Goal: Information Seeking & Learning: Find specific page/section

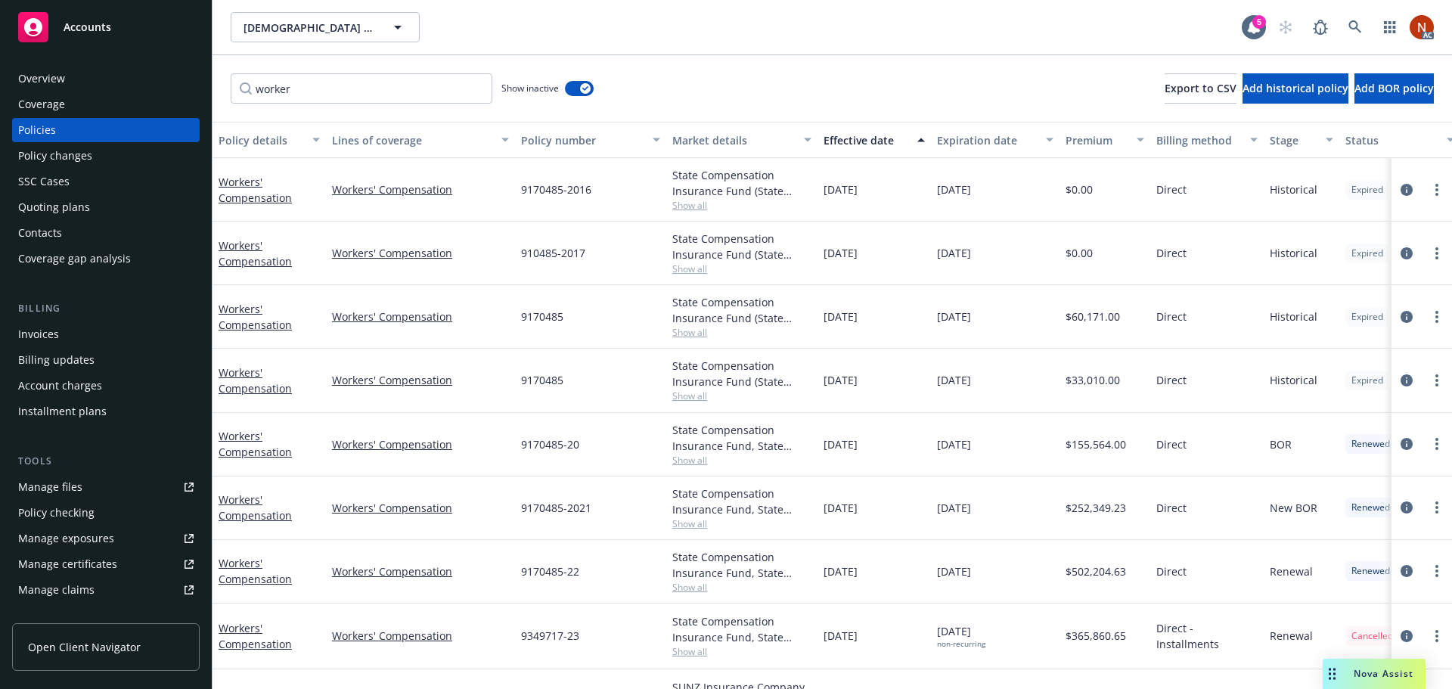
scroll to position [120, 0]
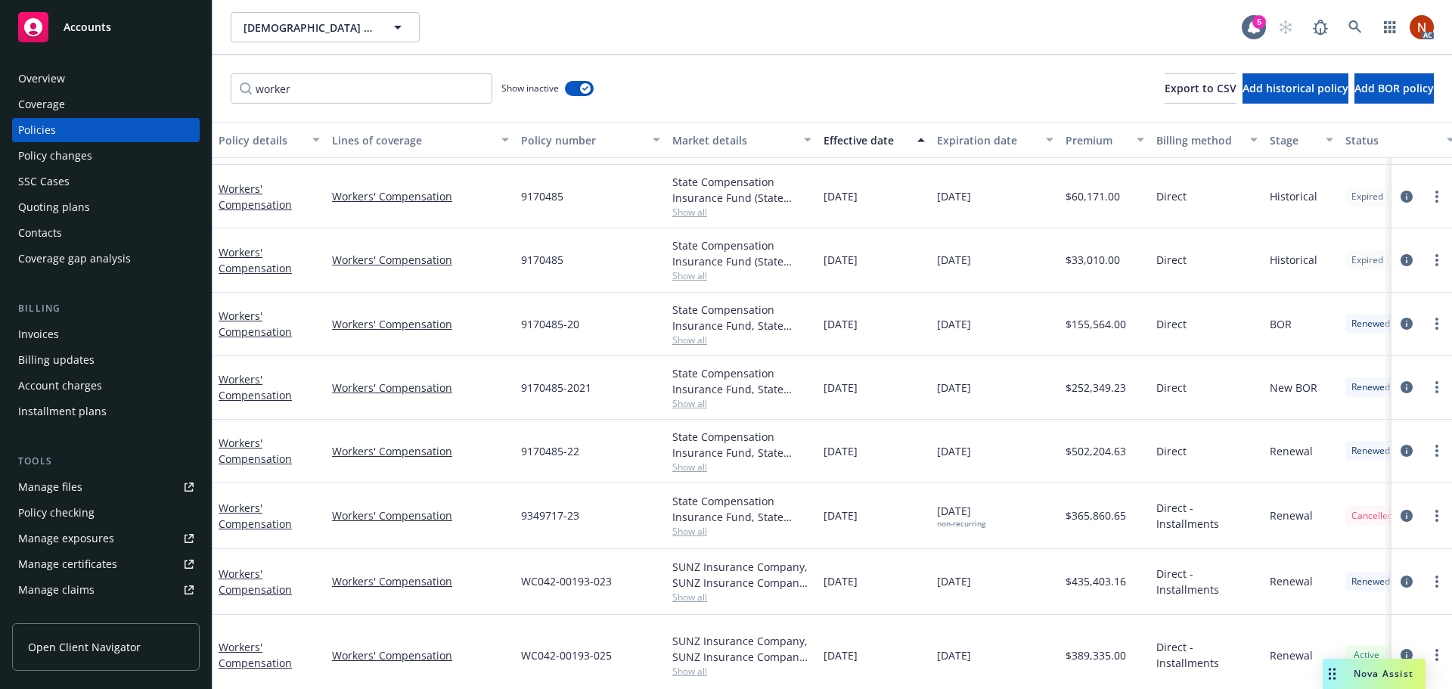
click at [751, 95] on div "worker Show inactive Export to CSV Add historical policy Add BOR policy" at bounding box center [833, 88] width 1240 height 67
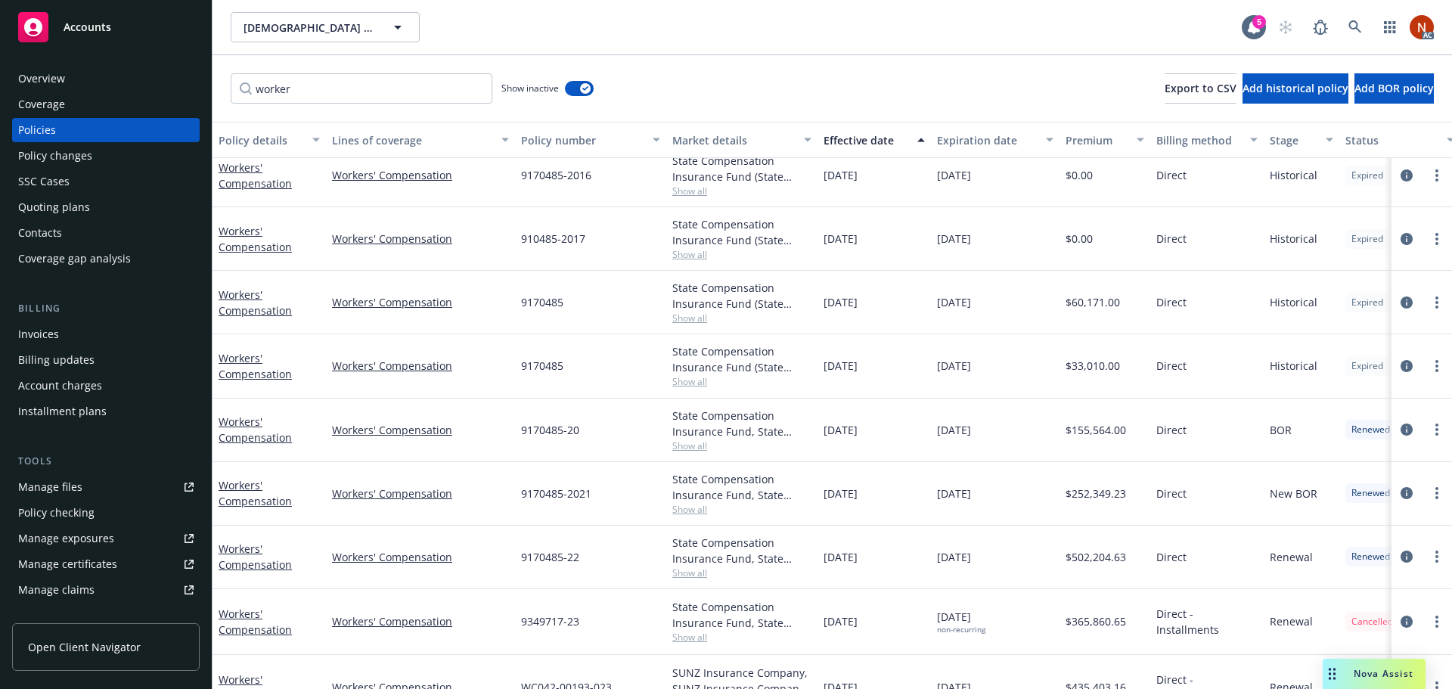
scroll to position [0, 0]
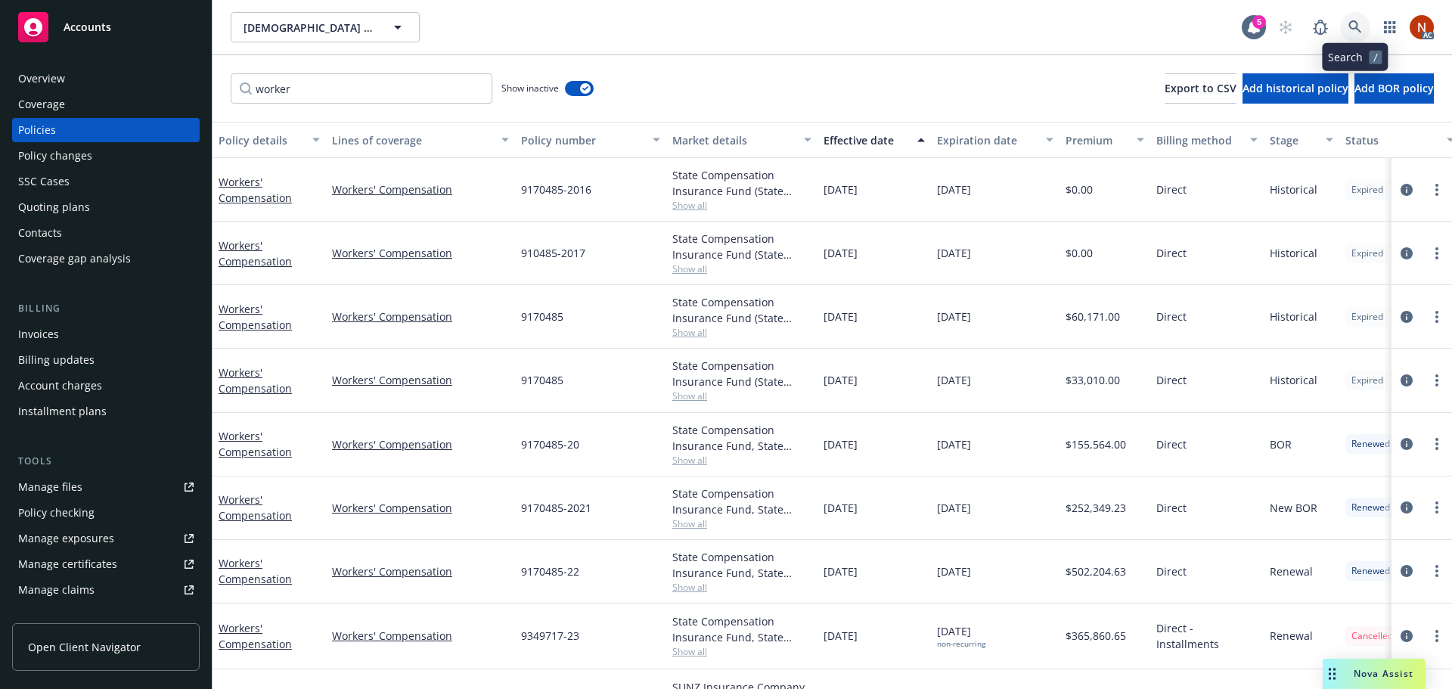
click at [1358, 19] on link at bounding box center [1355, 27] width 30 height 30
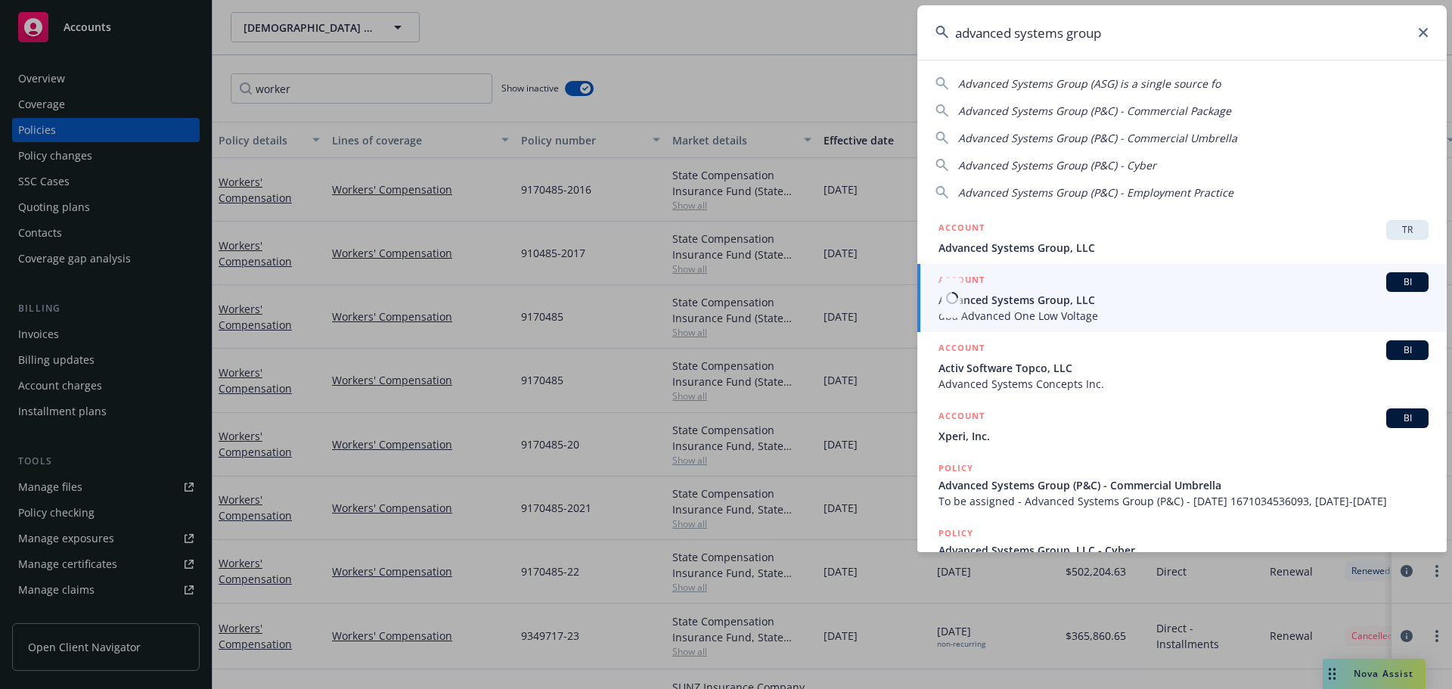
type input "advanced systems group"
click at [1149, 287] on div "ACCOUNT BI" at bounding box center [1184, 282] width 490 height 20
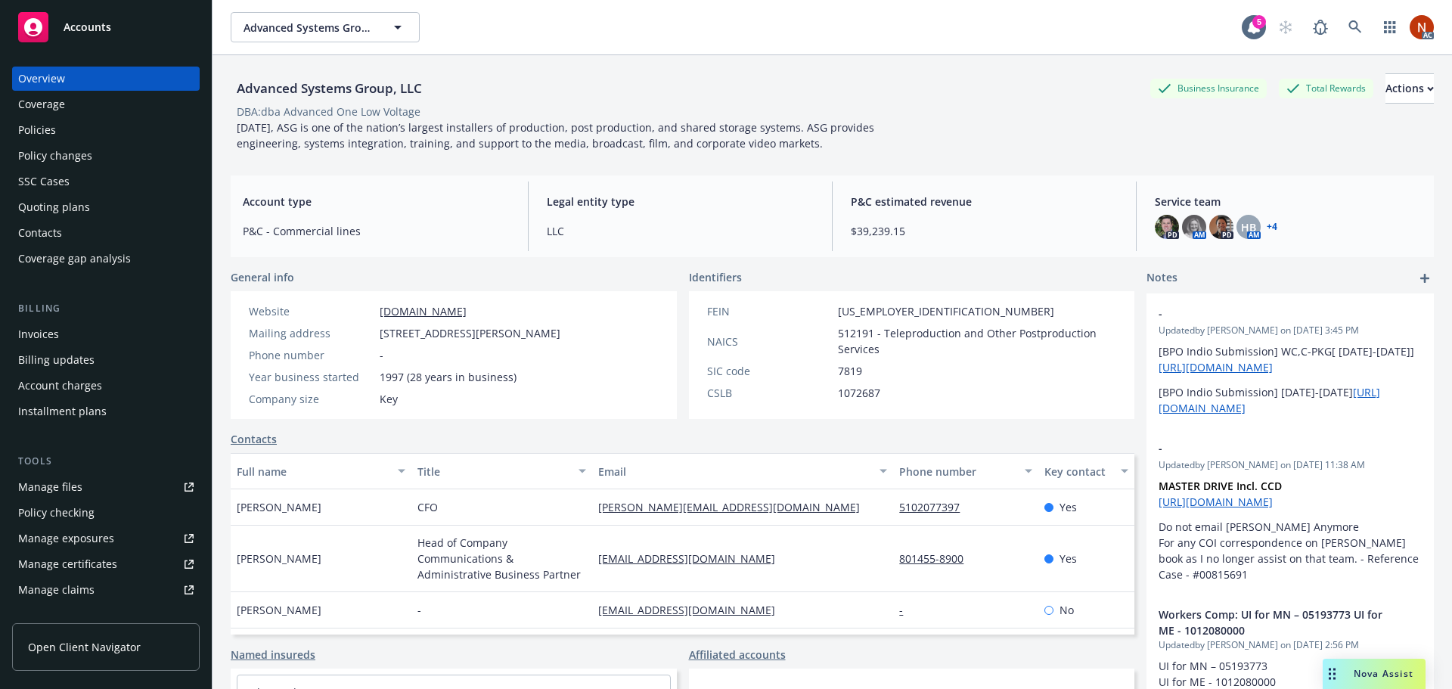
click at [110, 492] on link "Manage files" at bounding box center [106, 487] width 188 height 24
click at [57, 126] on div "Policies" at bounding box center [105, 130] width 175 height 24
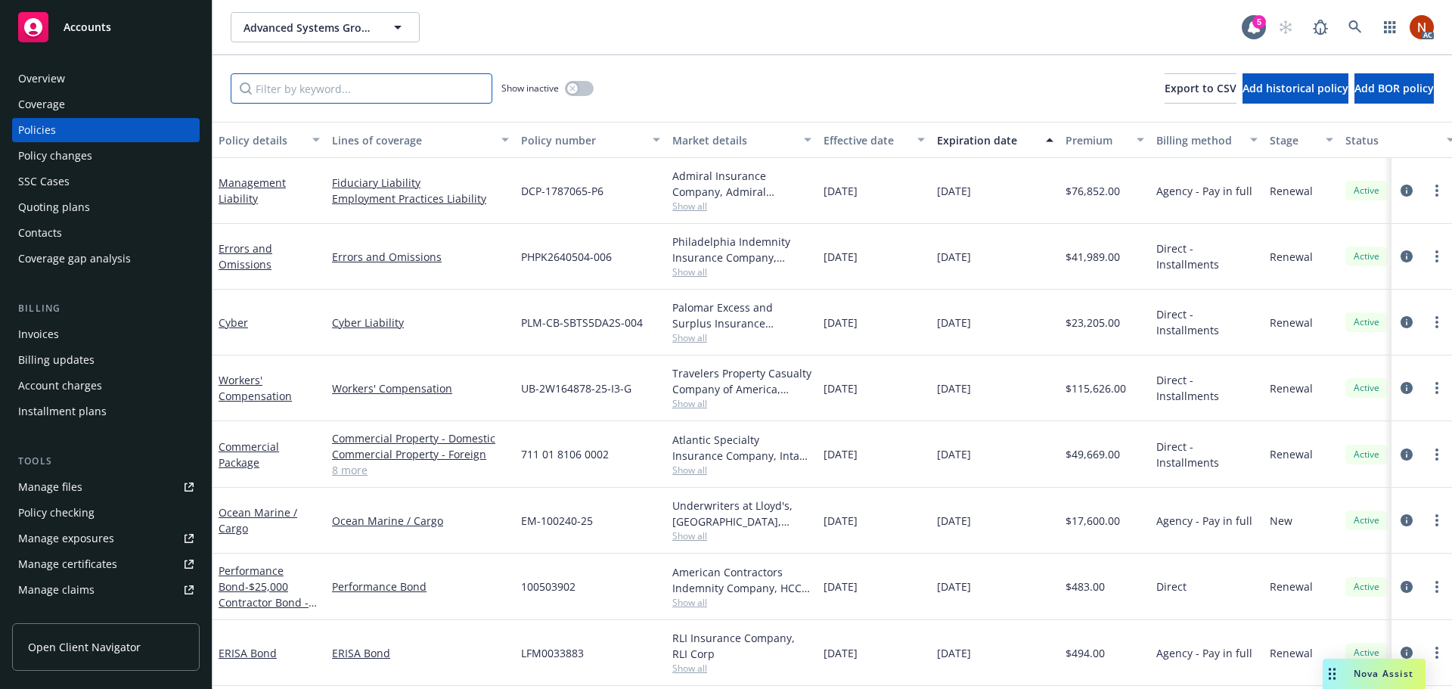
click at [326, 85] on input "Filter by keyword..." at bounding box center [362, 88] width 262 height 30
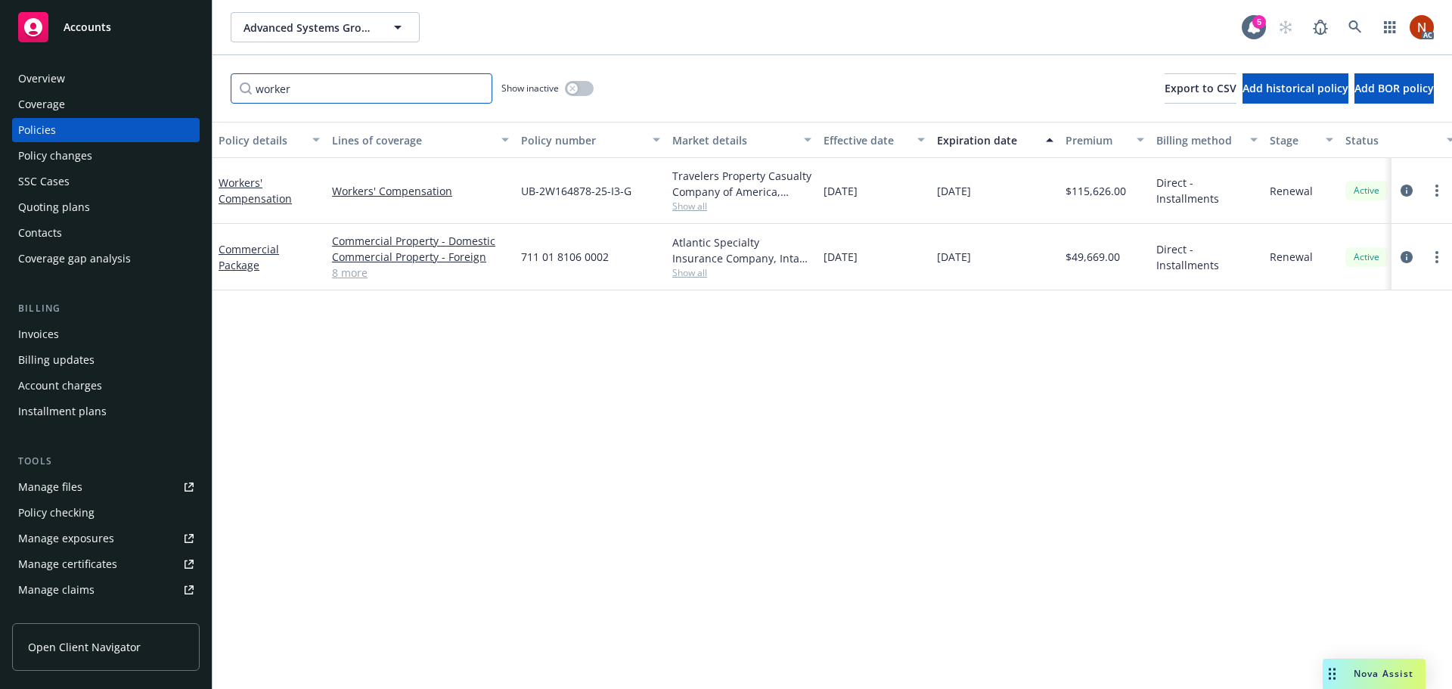
type input "worker"
click at [570, 88] on icon "button" at bounding box center [573, 88] width 6 height 6
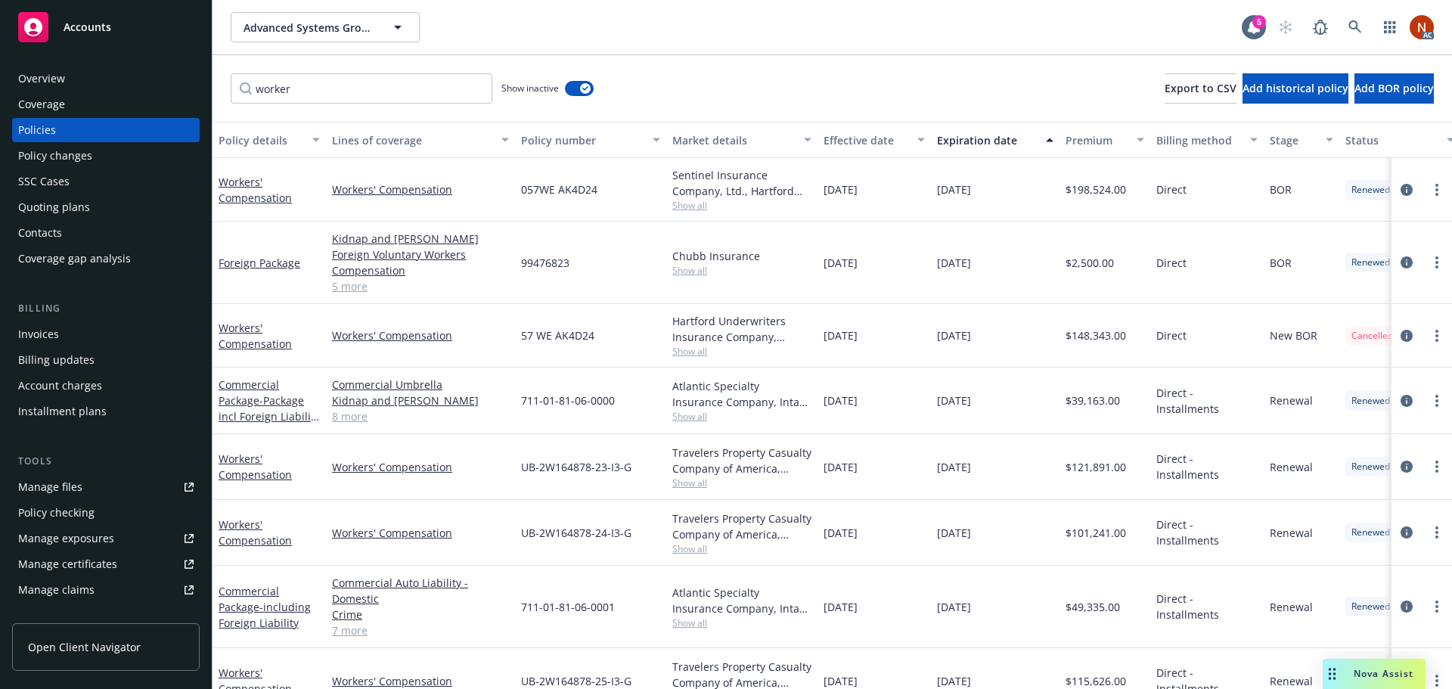
click at [885, 140] on div "Effective date" at bounding box center [866, 140] width 85 height 16
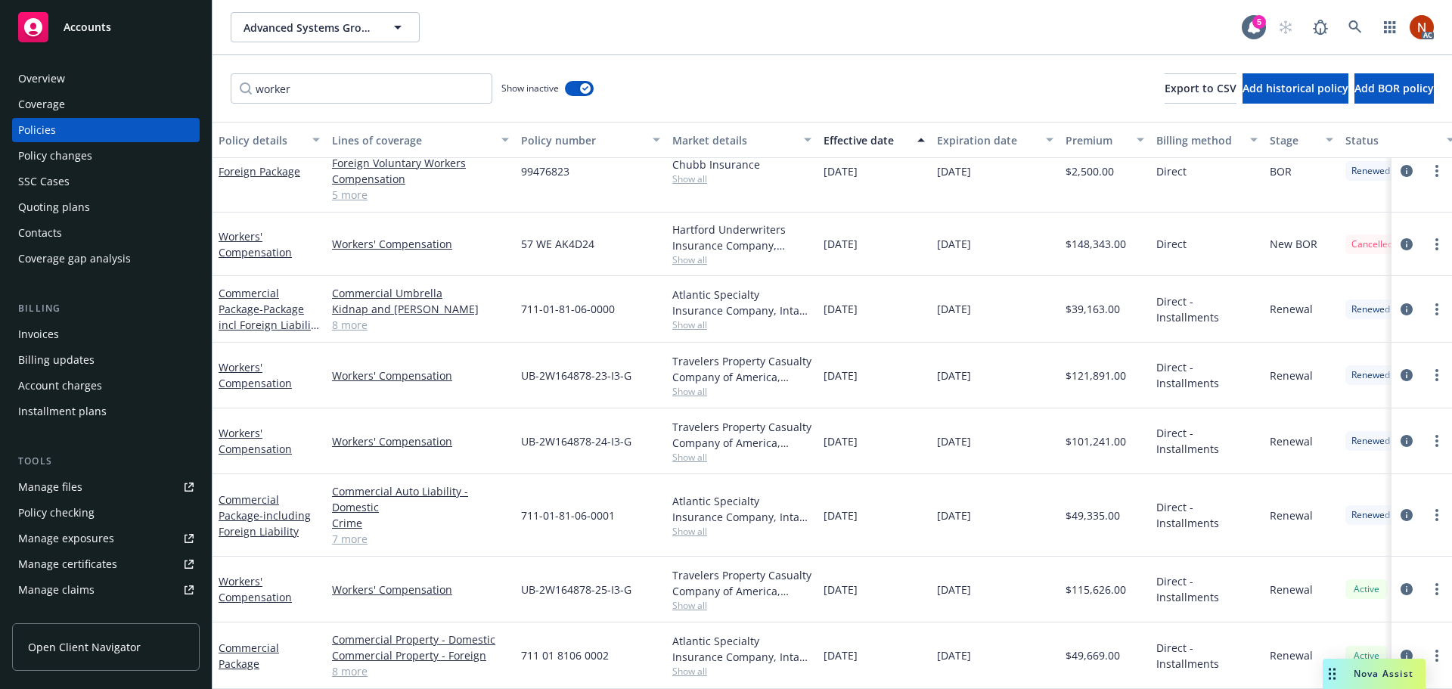
scroll to position [103, 0]
click at [695, 525] on span "Show all" at bounding box center [741, 531] width 139 height 13
click at [645, 574] on div "UB-2W164878-25-I3-G" at bounding box center [590, 590] width 151 height 66
drag, startPoint x: 687, startPoint y: 424, endPoint x: 1291, endPoint y: 431, distance: 603.7
click at [1291, 431] on div "Workers' Compensation Workers' Compensation UB-2W164878-24-I3-G Travelers Prope…" at bounding box center [943, 441] width 1460 height 66
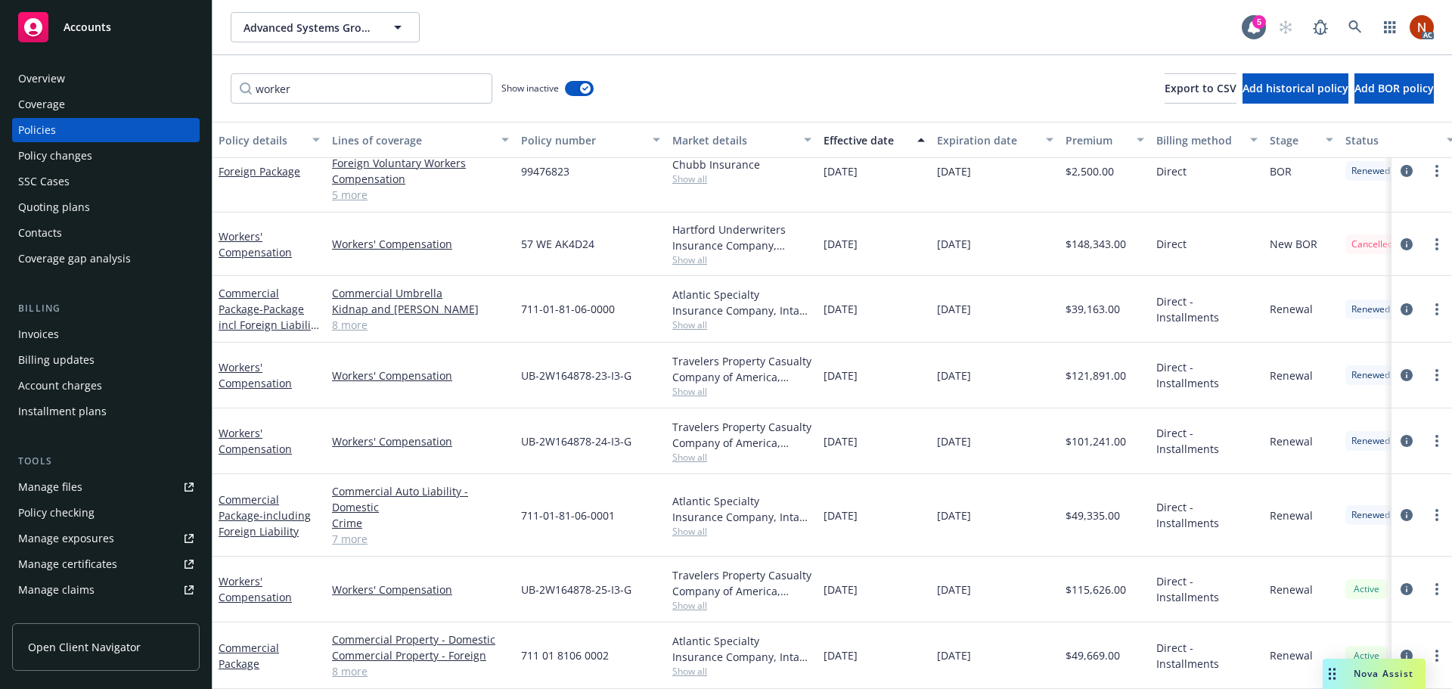
click at [1048, 646] on div "[DATE]" at bounding box center [995, 656] width 129 height 67
click at [1365, 33] on link at bounding box center [1355, 27] width 30 height 30
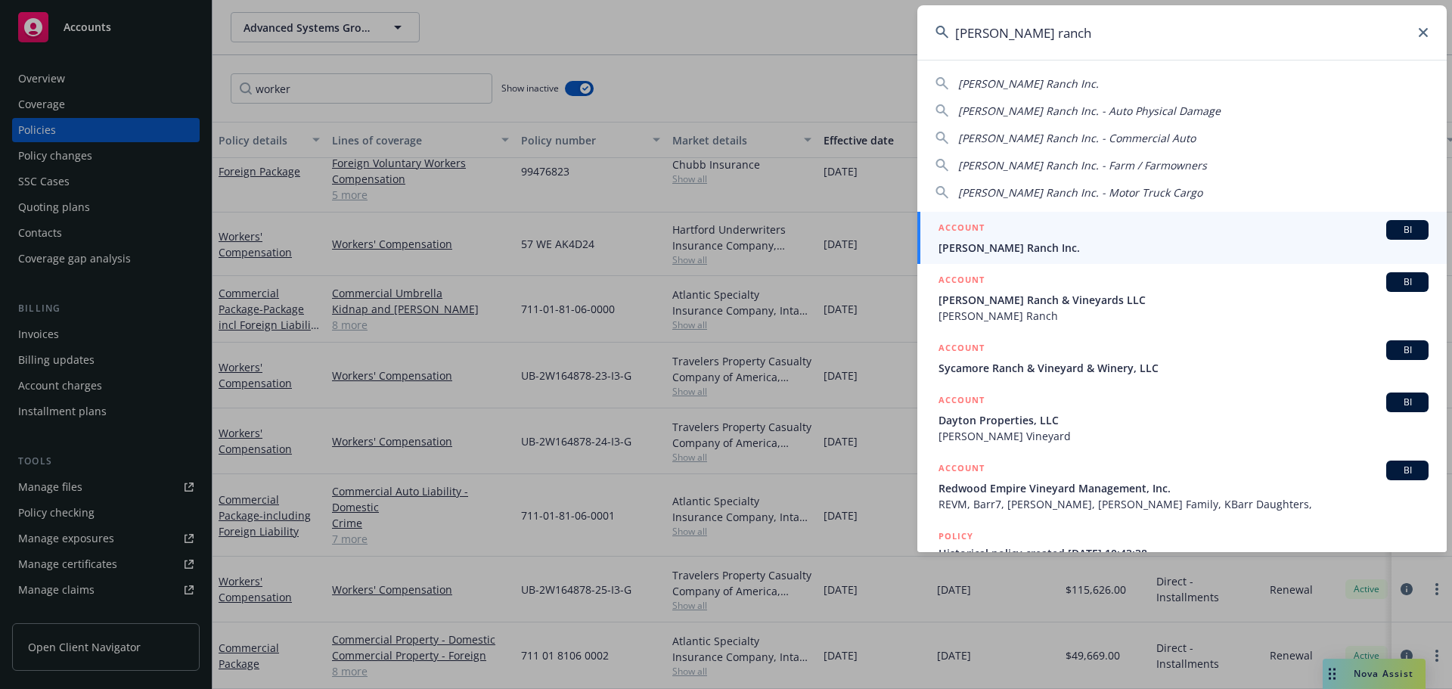
type input "[PERSON_NAME] ranch"
click at [1040, 239] on div "ACCOUNT BI" at bounding box center [1184, 230] width 490 height 20
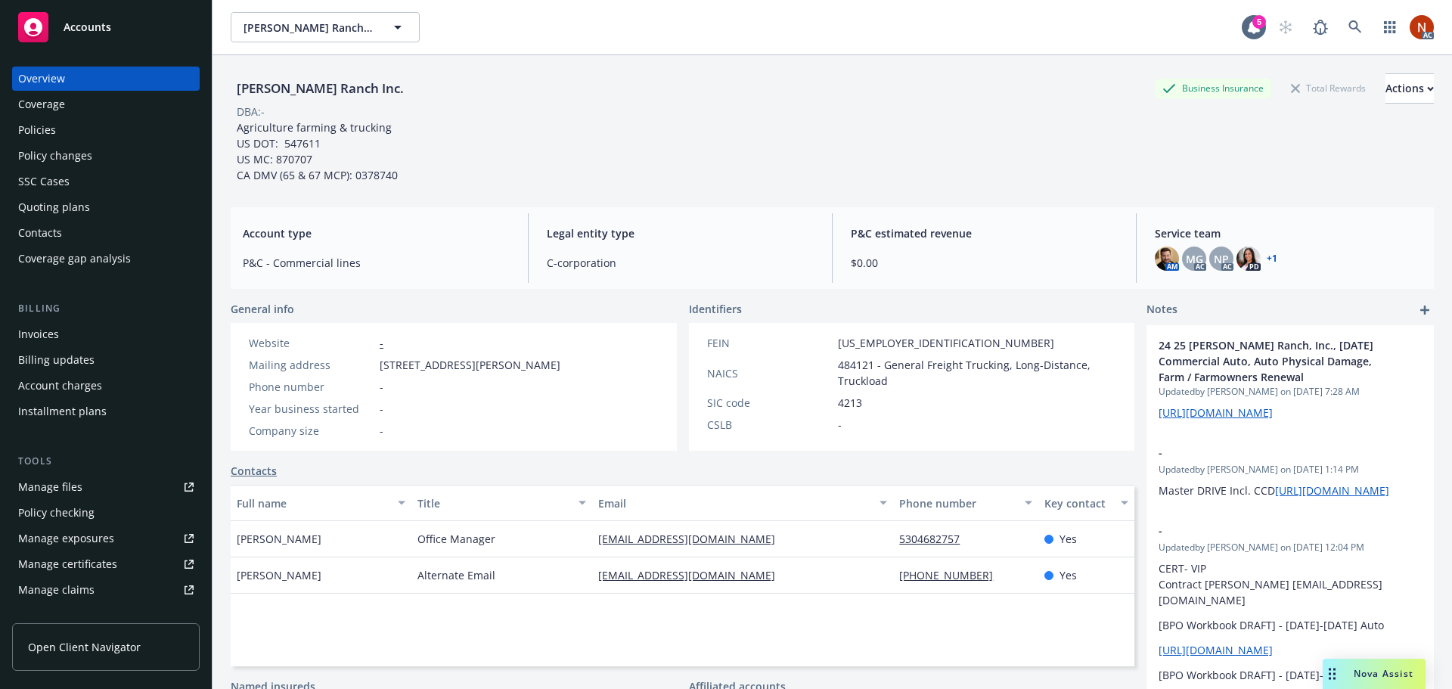
click at [85, 130] on div "Policies" at bounding box center [105, 130] width 175 height 24
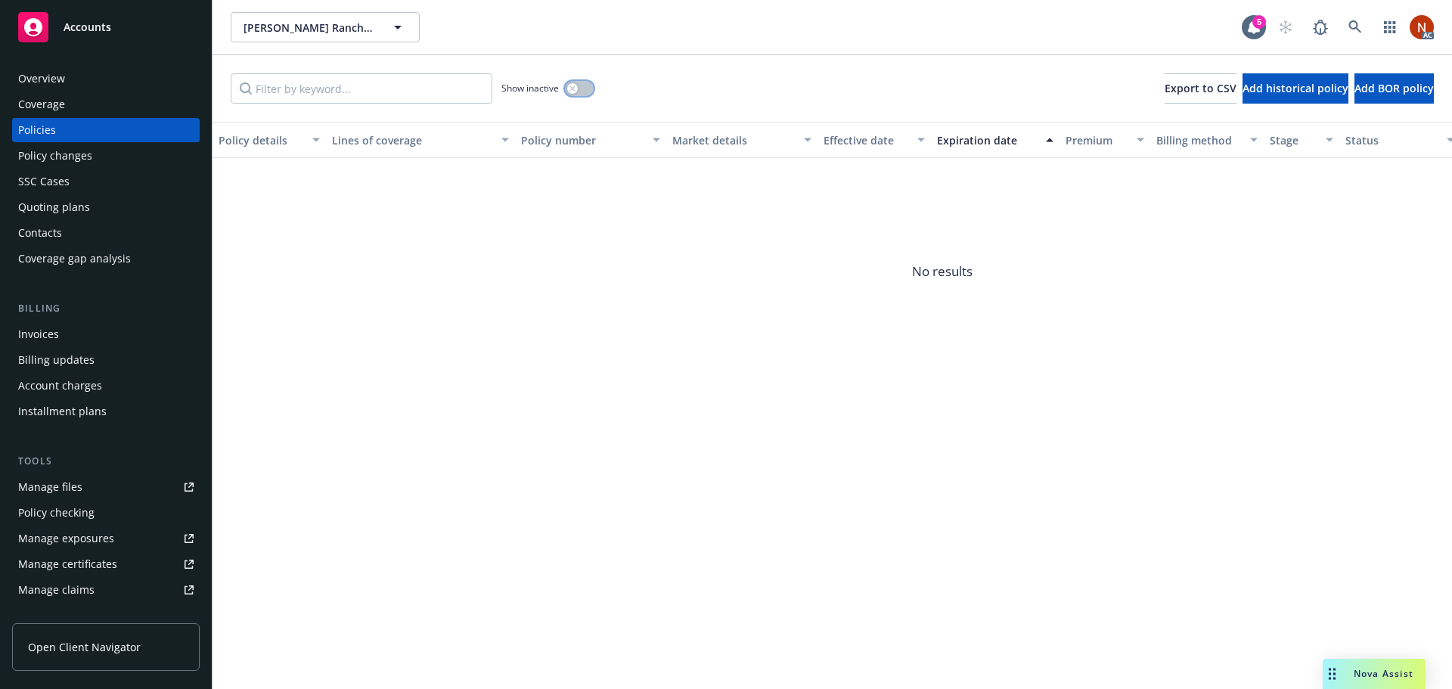
click at [570, 90] on icon "button" at bounding box center [573, 88] width 6 height 6
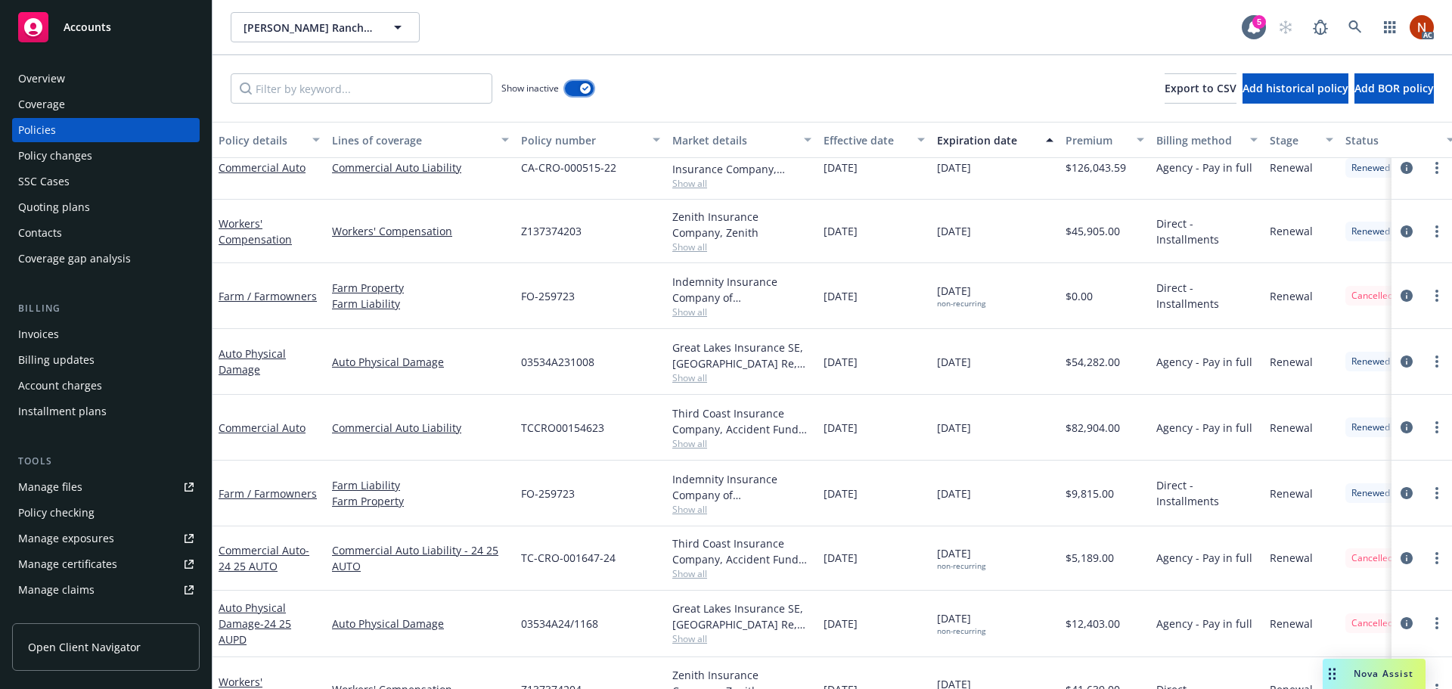
scroll to position [1156, 0]
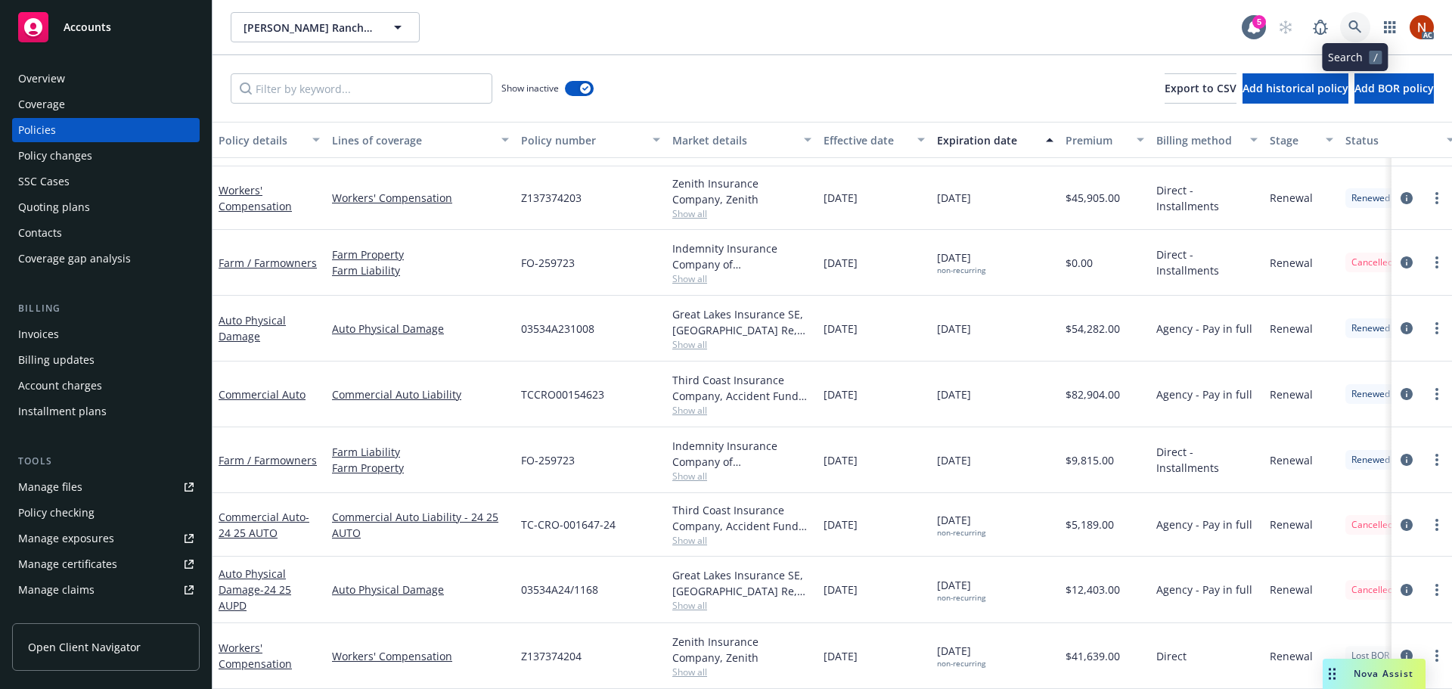
click at [1358, 25] on icon at bounding box center [1355, 26] width 13 height 13
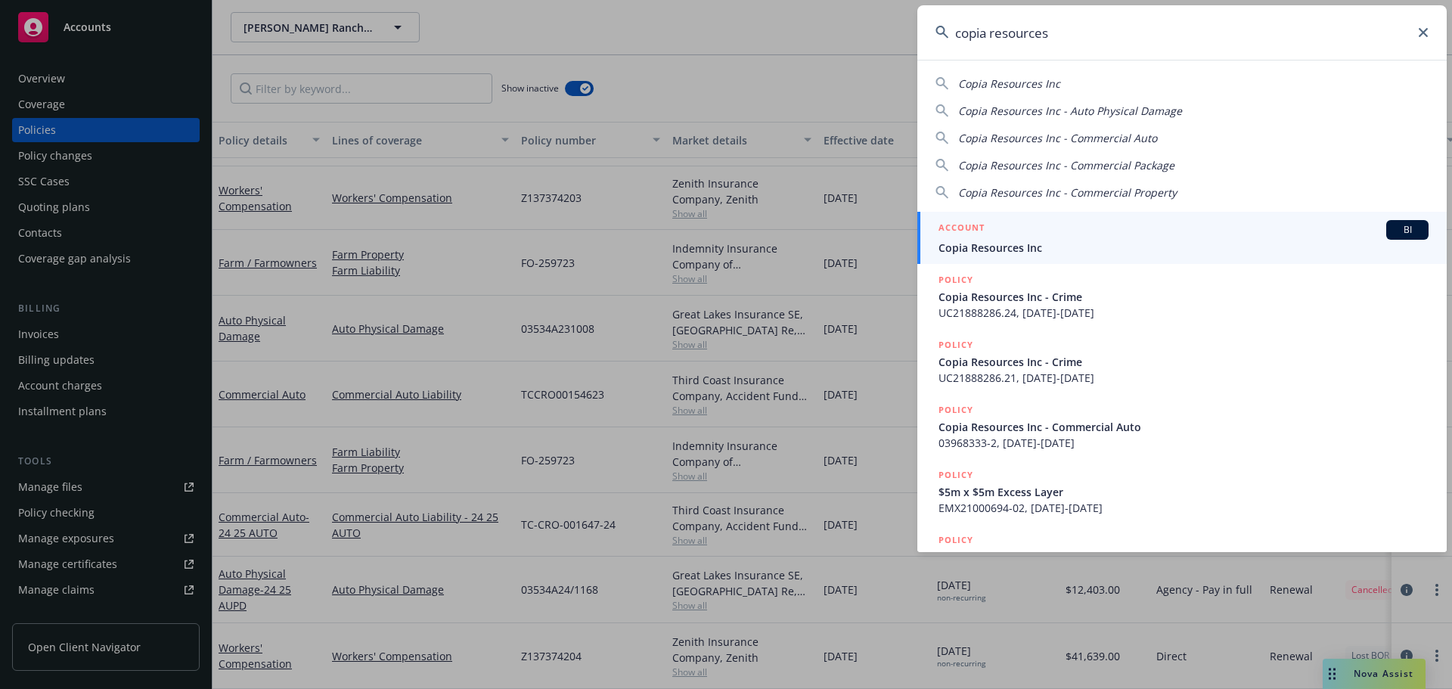
type input "copia resources"
click at [1059, 251] on span "Copia Resources Inc" at bounding box center [1184, 248] width 490 height 16
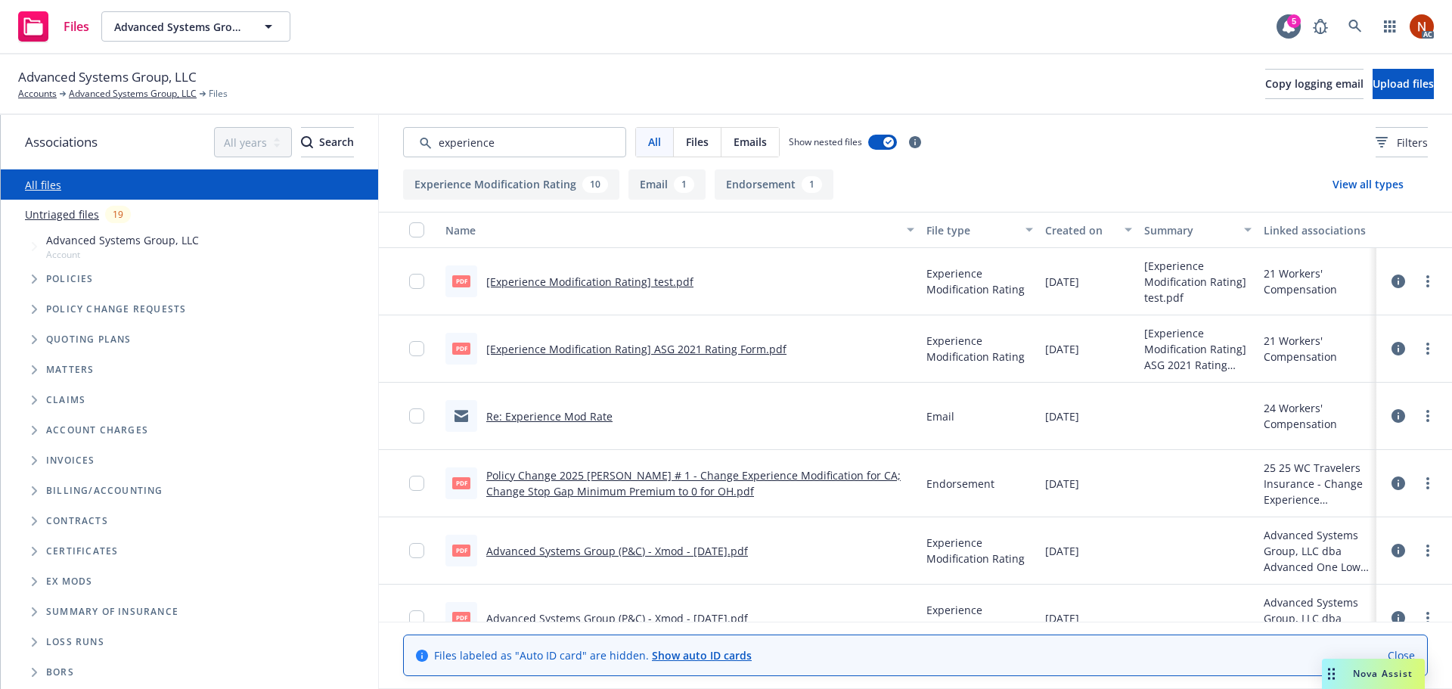
click at [1068, 226] on div "Created on" at bounding box center [1080, 230] width 70 height 16
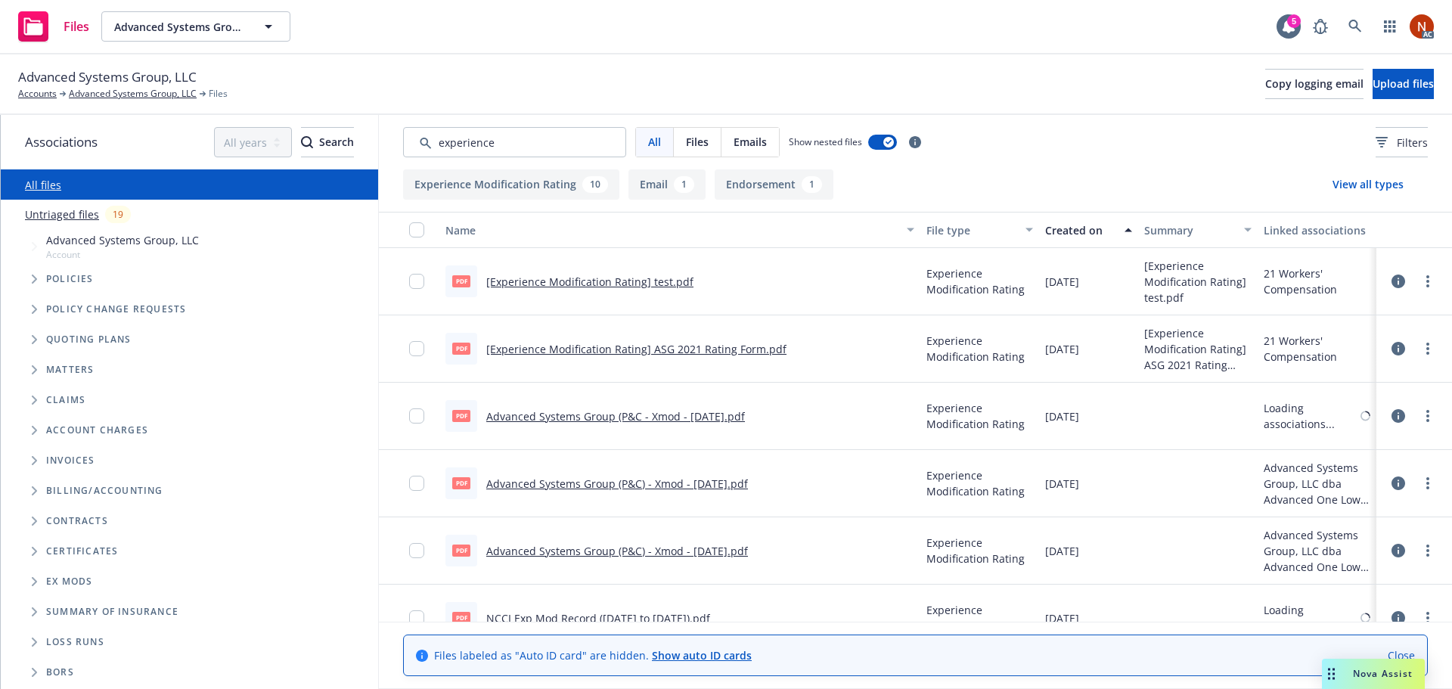
click at [1063, 228] on div "Created on" at bounding box center [1080, 230] width 70 height 16
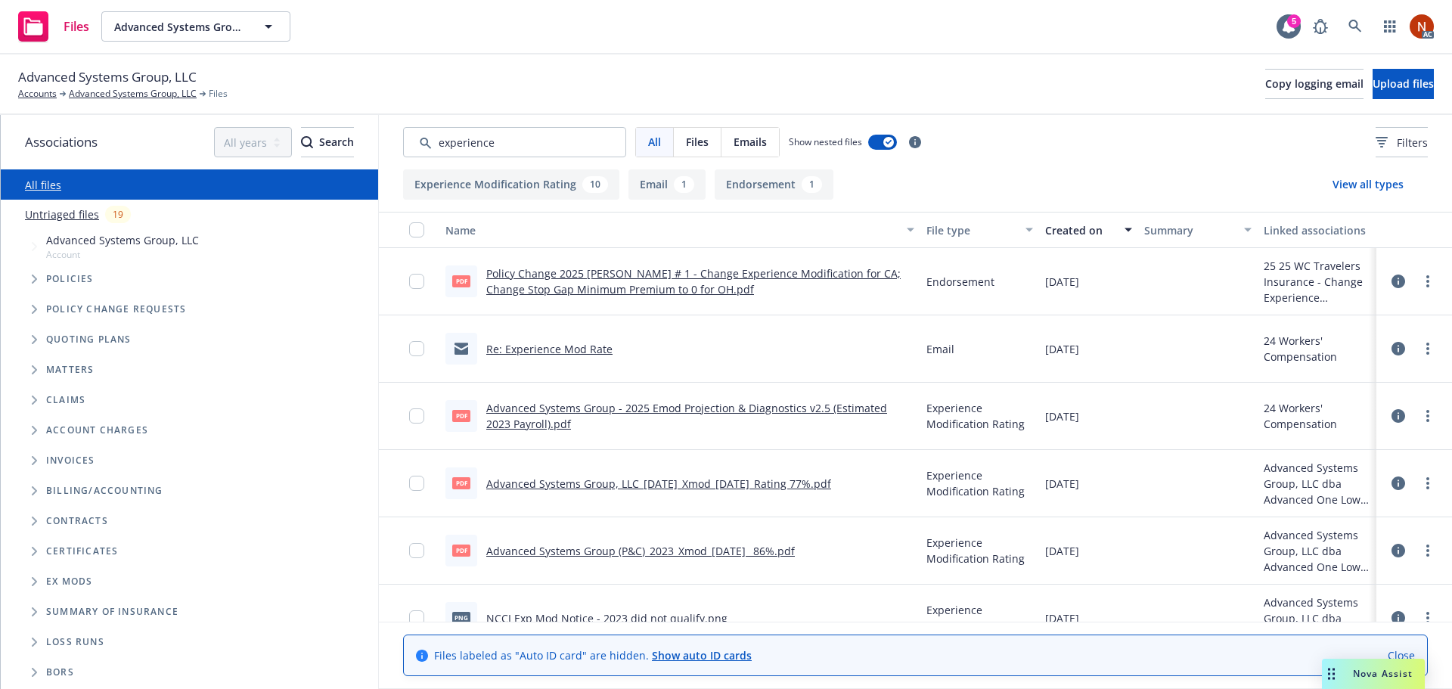
click at [654, 483] on link "Advanced Systems Group, LLC_[DATE]_Xmod_[DATE]_Rating 77%.pdf" at bounding box center [658, 484] width 345 height 14
drag, startPoint x: 510, startPoint y: 142, endPoint x: 212, endPoint y: 120, distance: 298.9
click at [212, 120] on div "Associations All years 2027 2026 2025 2024 2023 2022 2021 2020 2019 2018 2017 2…" at bounding box center [727, 402] width 1452 height 574
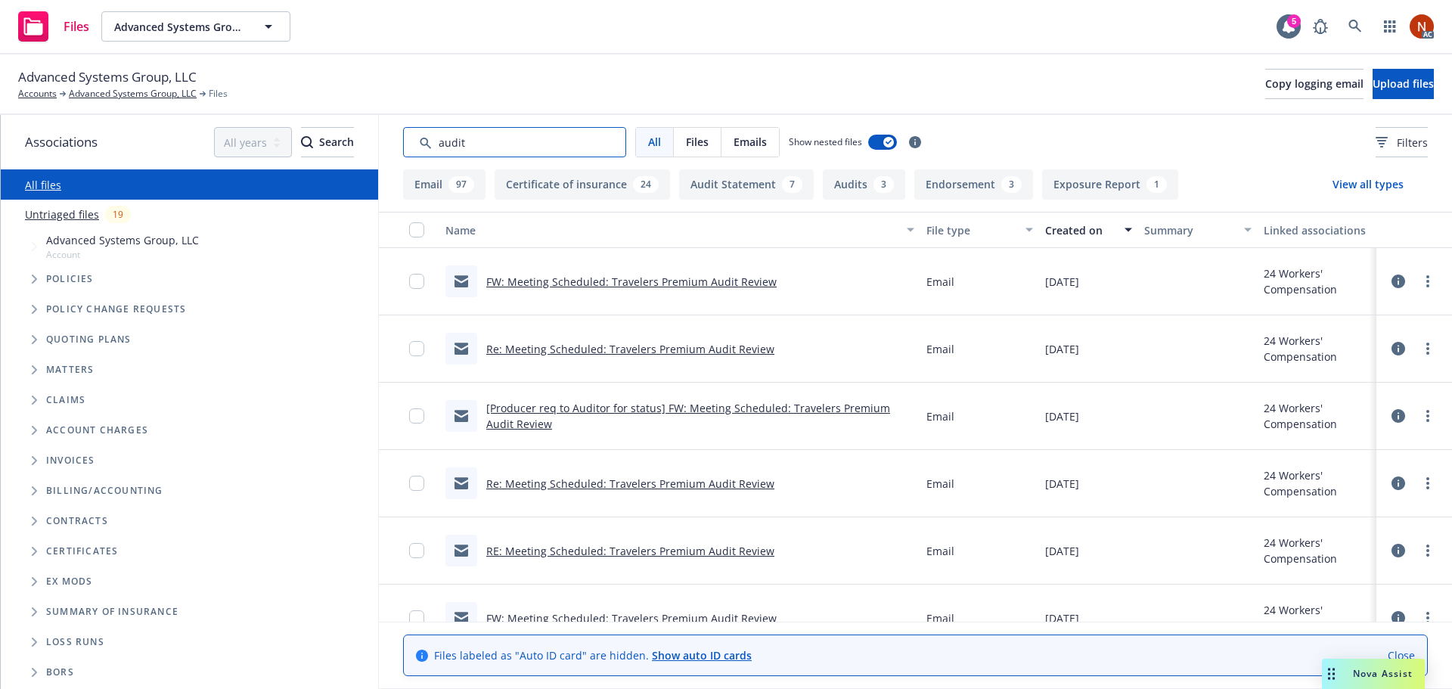
type input "audit"
click at [1064, 230] on div "Created on" at bounding box center [1080, 230] width 70 height 16
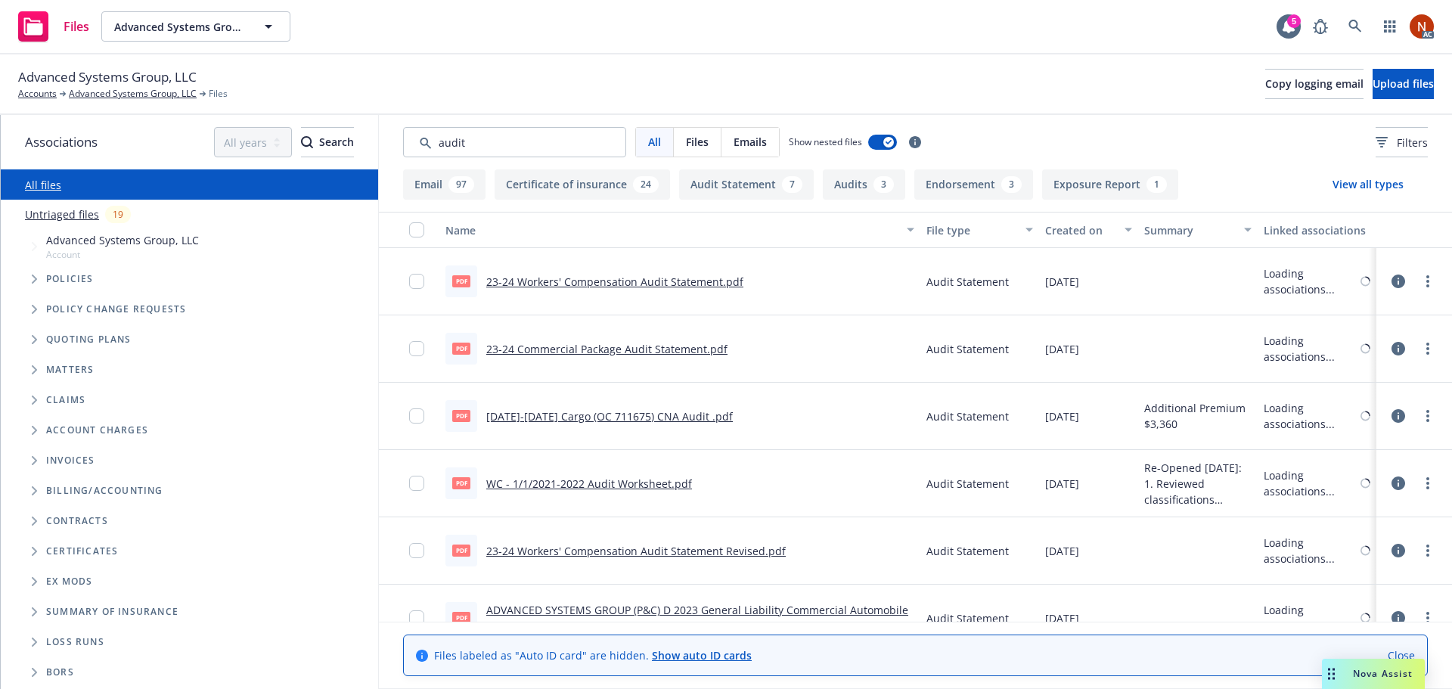
click at [1063, 232] on div "Created on" at bounding box center [1080, 230] width 70 height 16
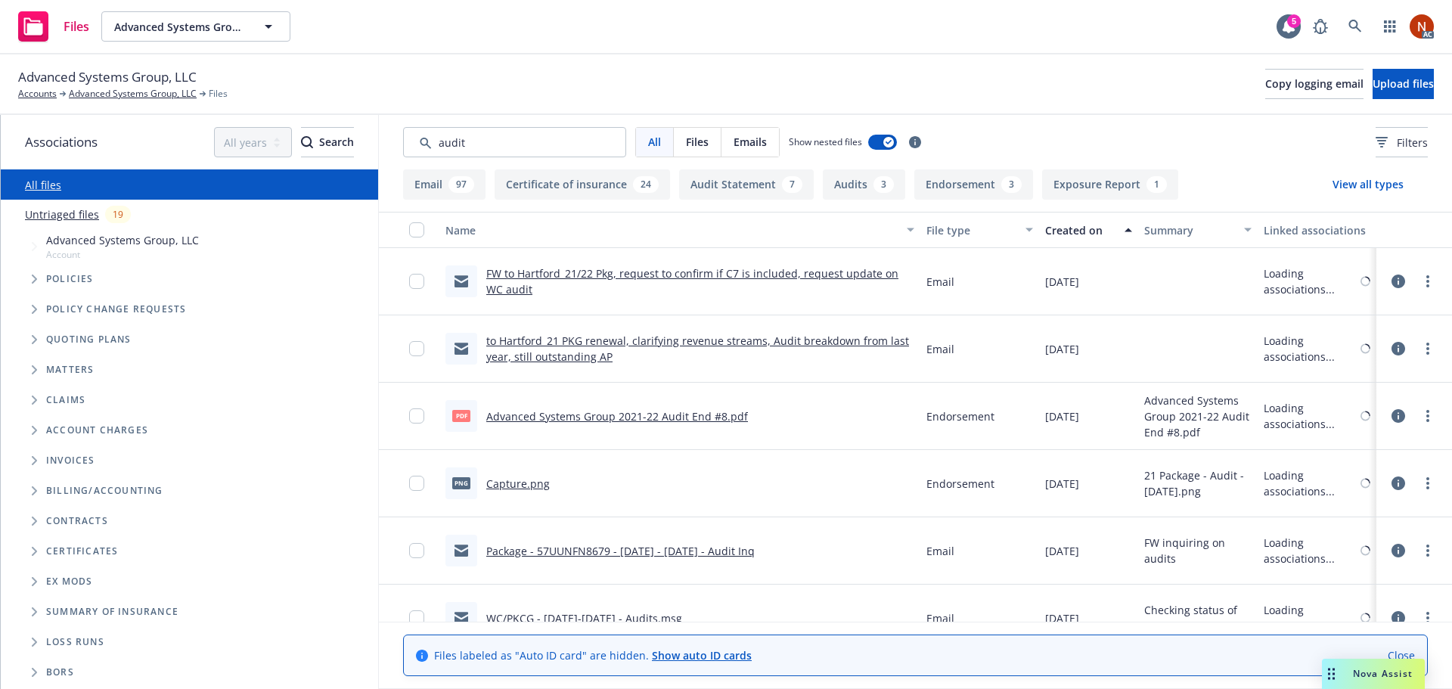
click at [1062, 233] on div "Created on" at bounding box center [1080, 230] width 70 height 16
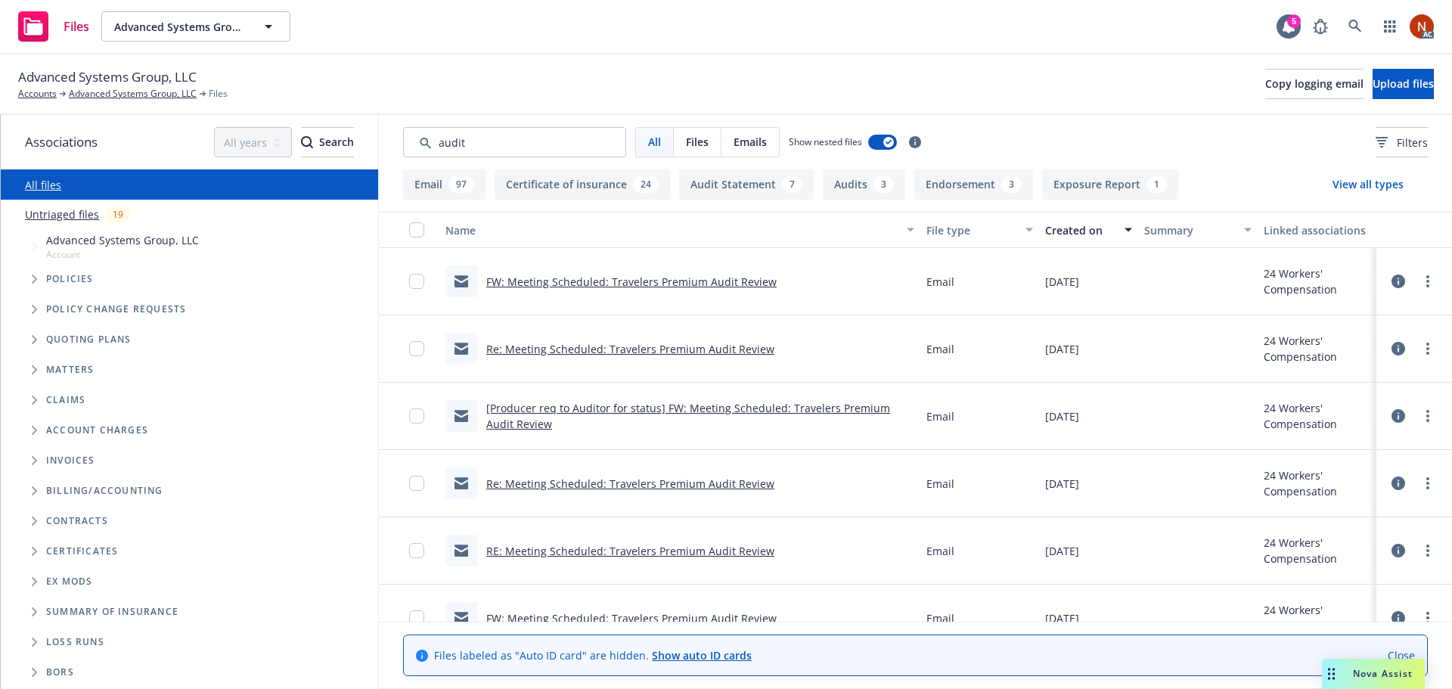
click at [753, 286] on link "FW: Meeting Scheduled: Travelers Premium Audit Review" at bounding box center [631, 282] width 290 height 14
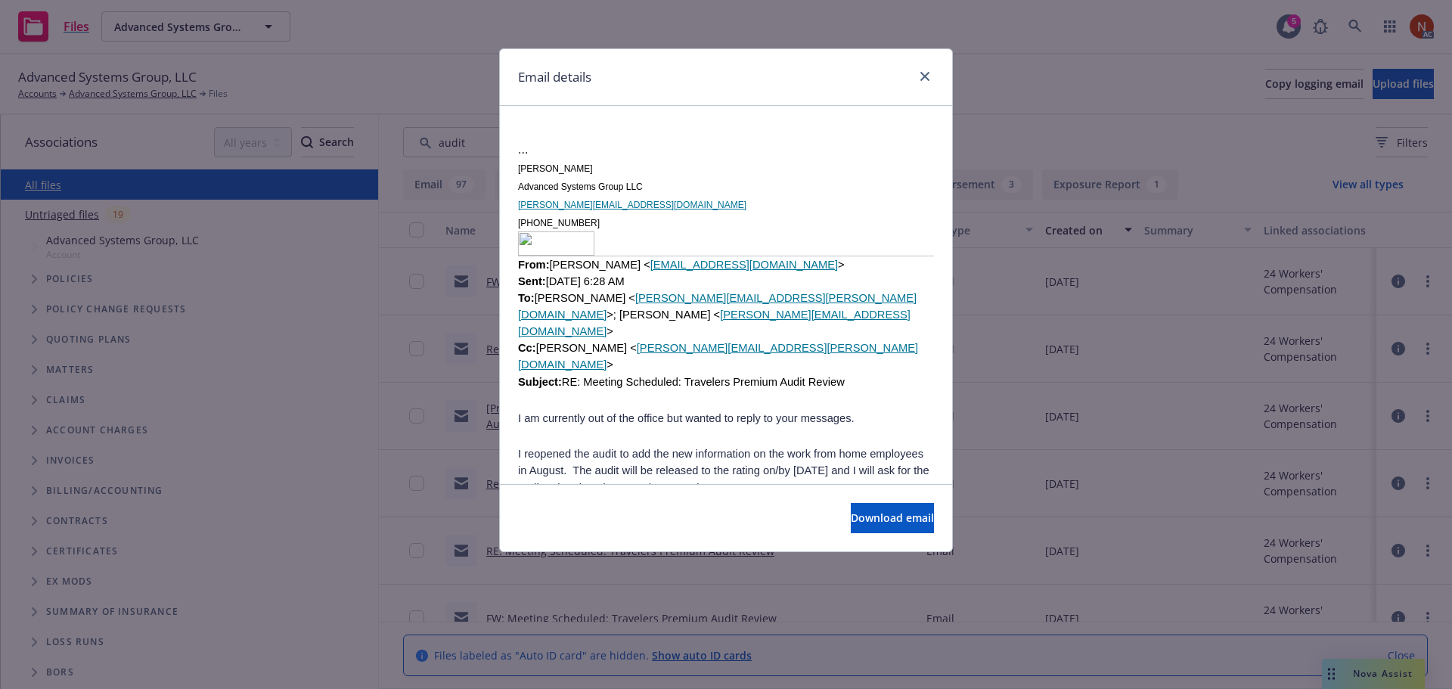
scroll to position [1210, 0]
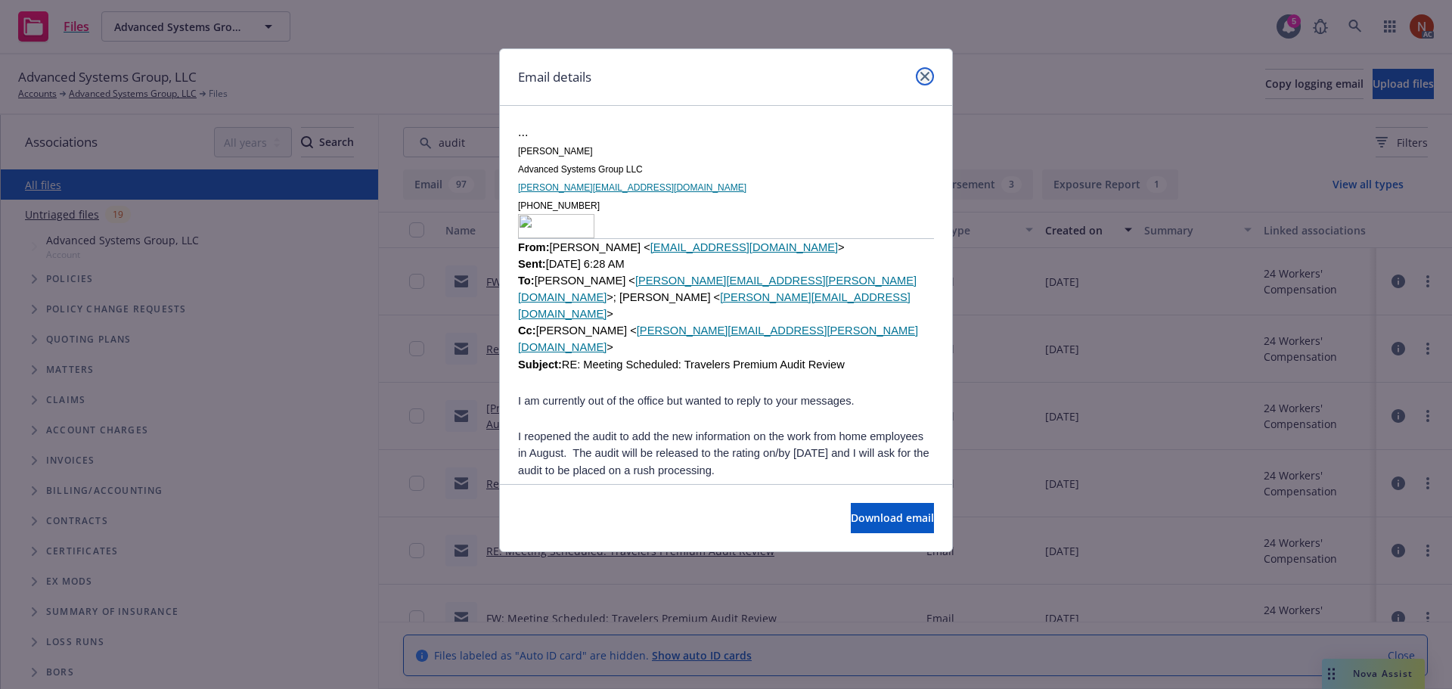
click at [928, 82] on link "close" at bounding box center [925, 76] width 18 height 18
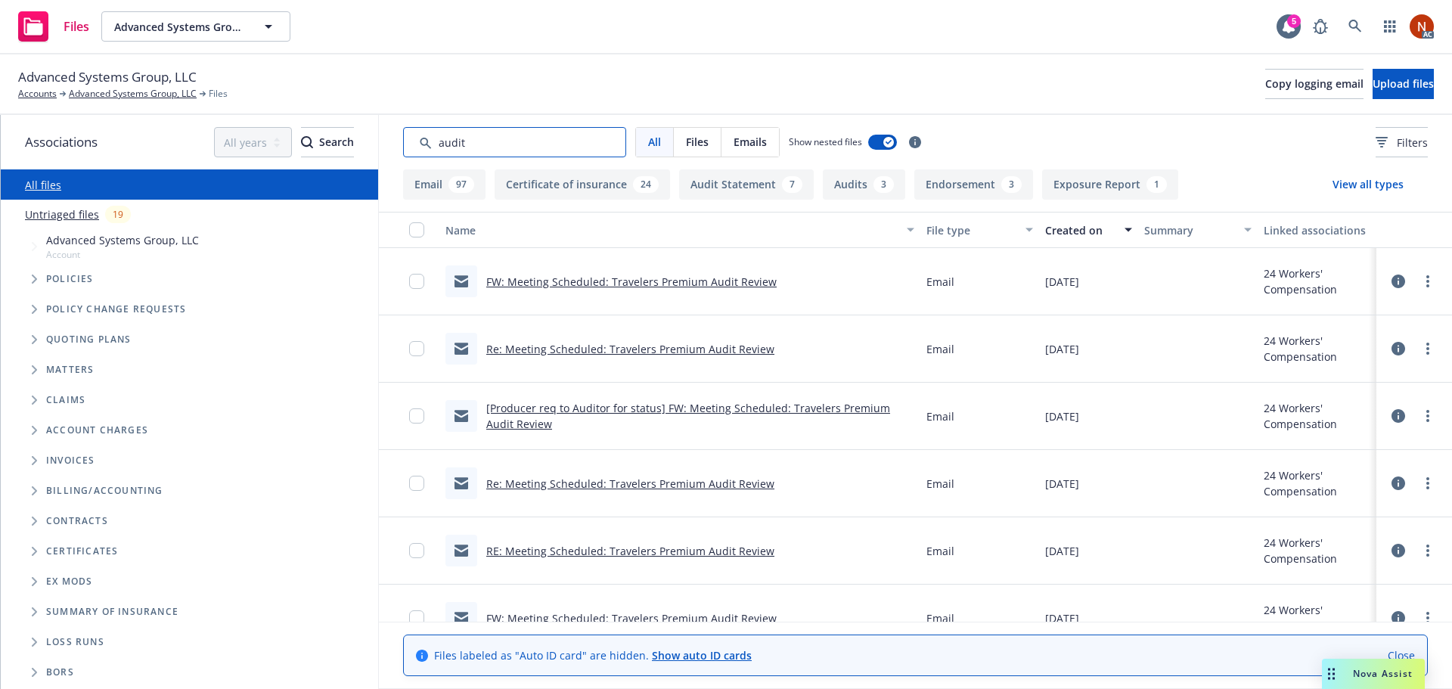
drag, startPoint x: 370, startPoint y: 136, endPoint x: 346, endPoint y: 138, distance: 23.5
click at [346, 138] on div "Associations All years 2027 2026 2025 2024 2023 2022 2021 2020 2019 2018 2017 2…" at bounding box center [727, 402] width 1452 height 574
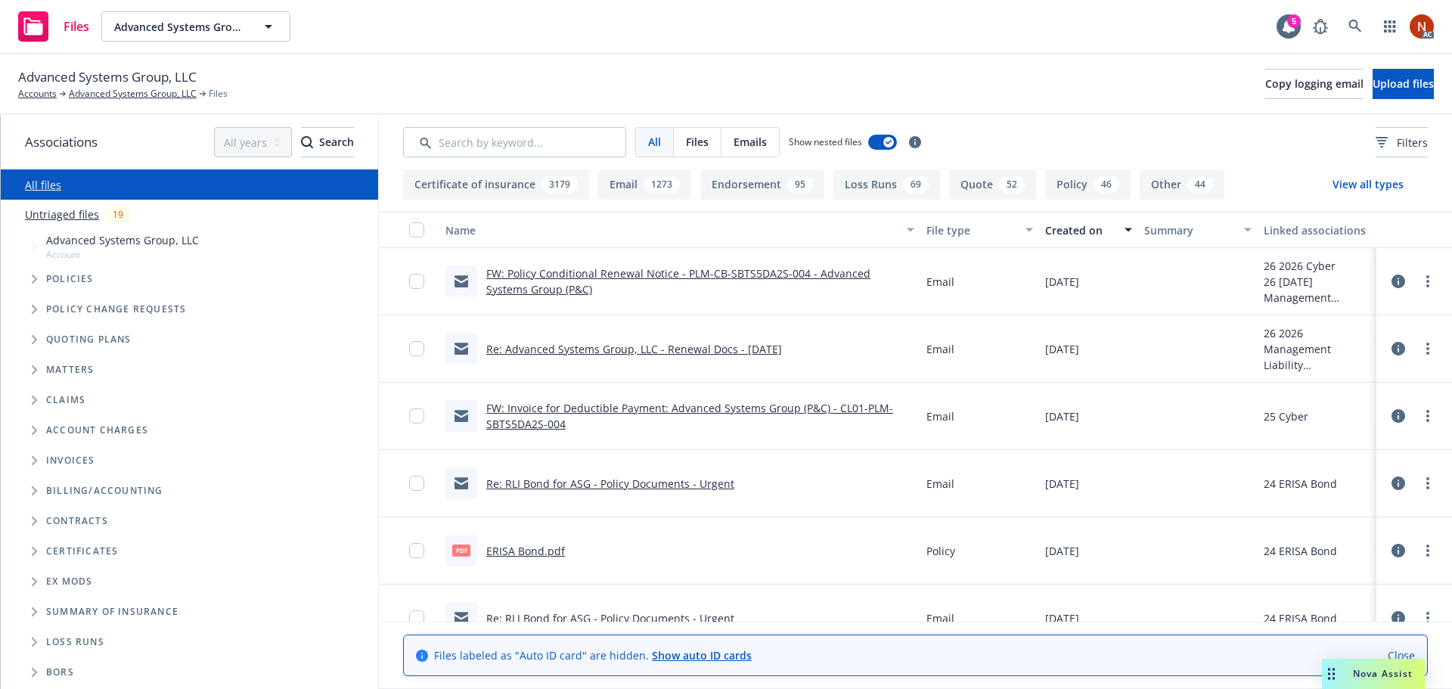
click at [903, 185] on div "69" at bounding box center [916, 184] width 26 height 17
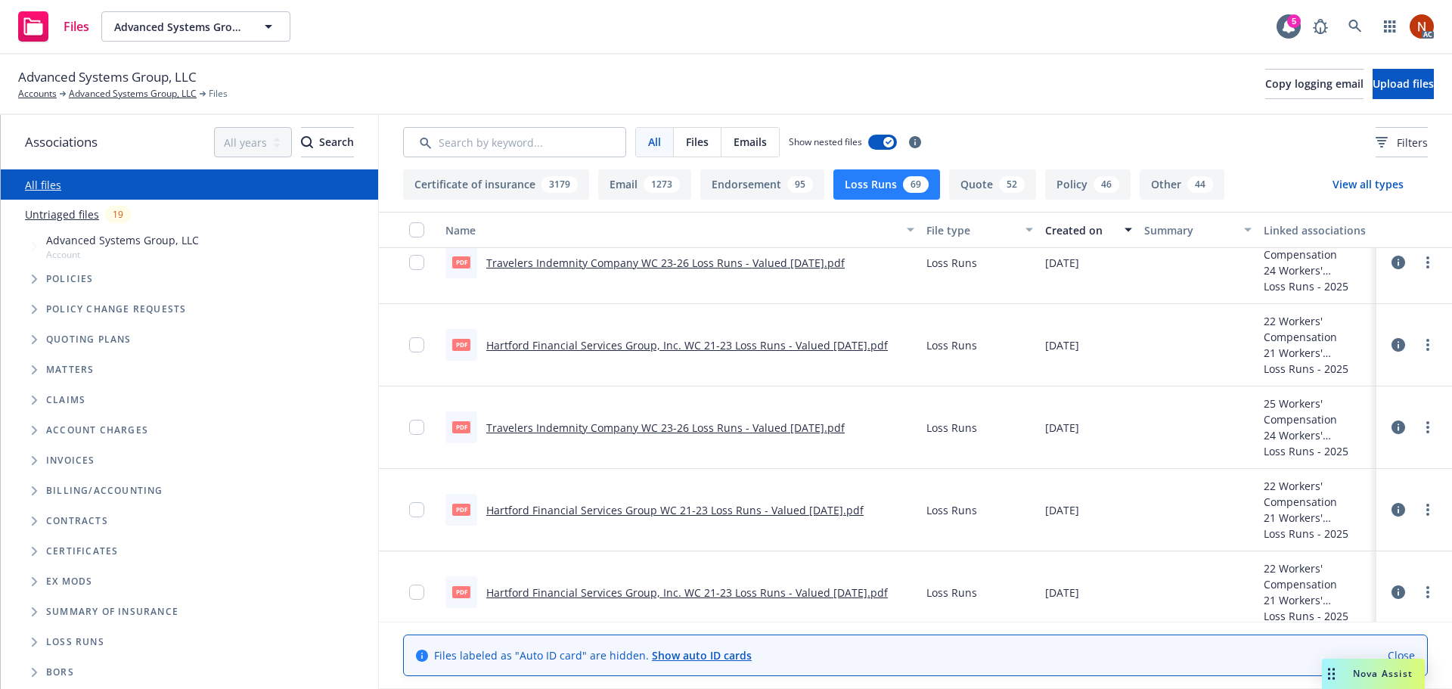
scroll to position [0, 0]
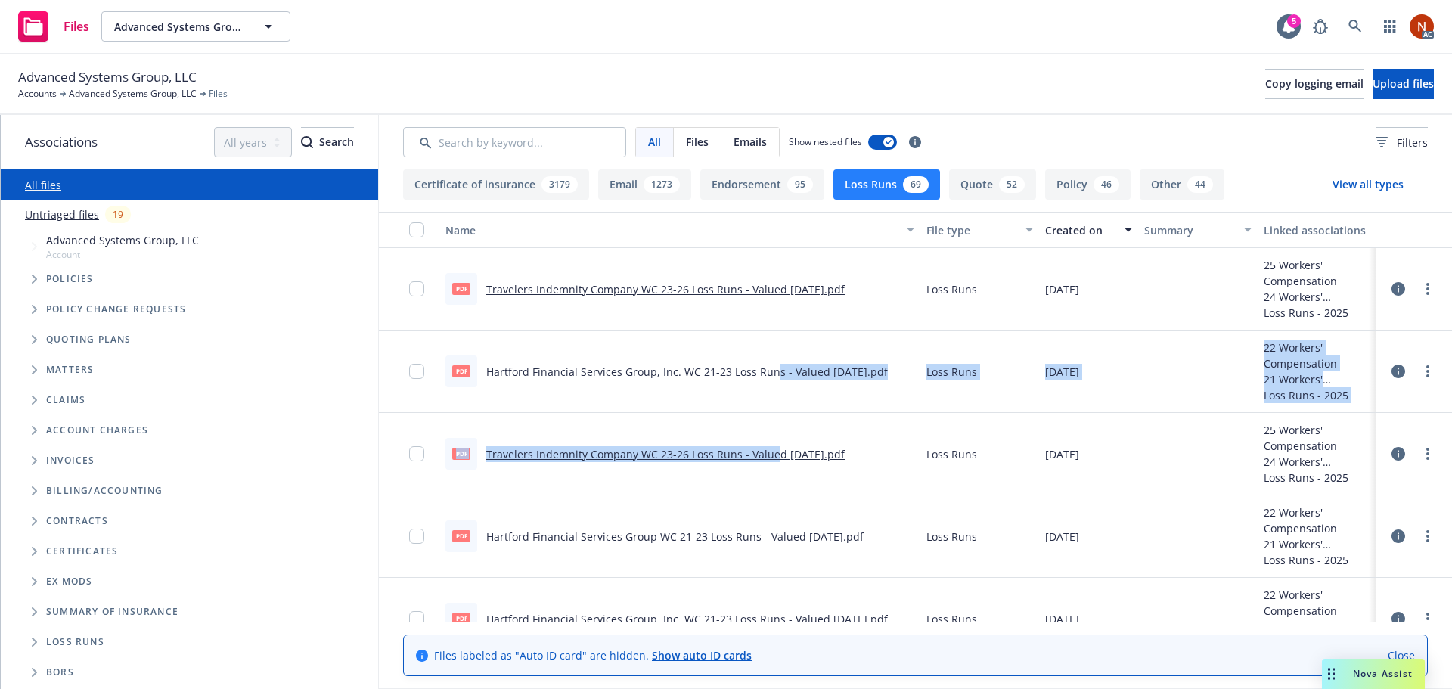
drag, startPoint x: 769, startPoint y: 453, endPoint x: 770, endPoint y: 411, distance: 42.4
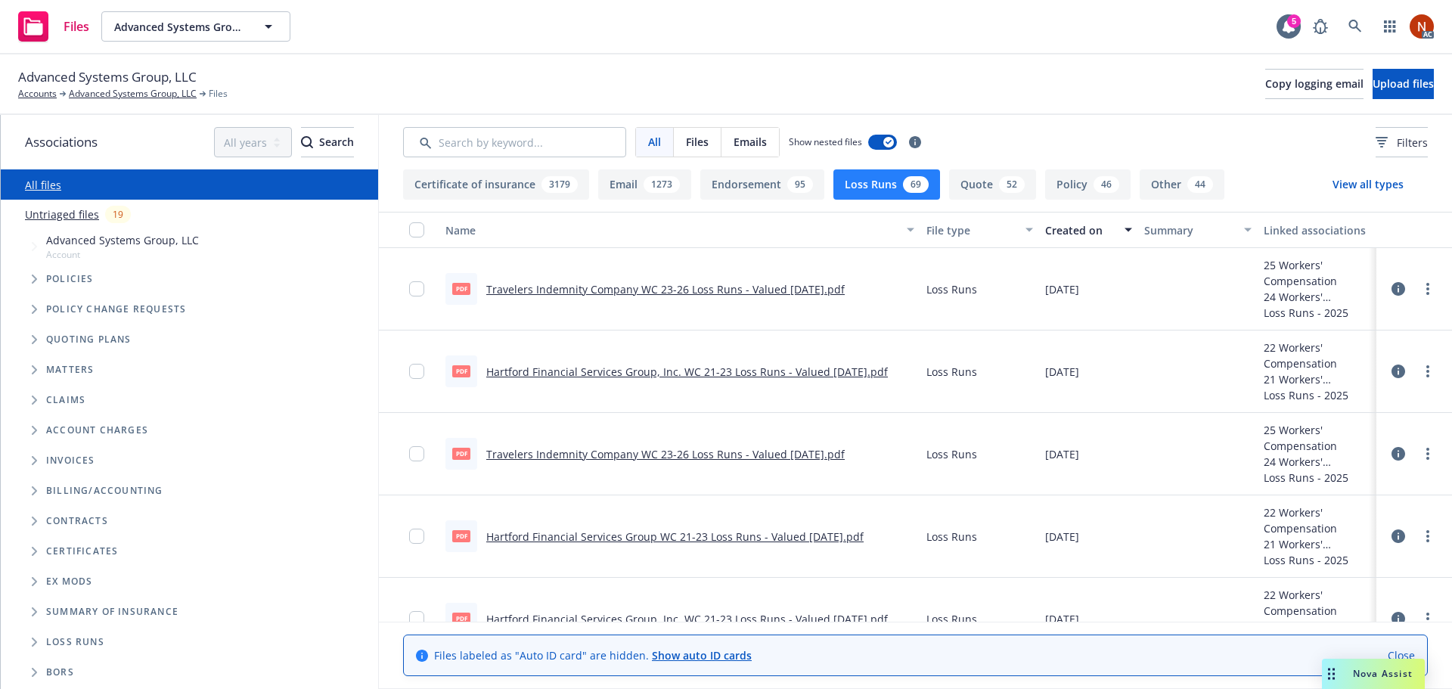
click at [787, 289] on link "Travelers Indemnity Company WC 23-26 Loss Runs - Valued 07-29-2025.pdf" at bounding box center [665, 289] width 359 height 14
